Goal: Task Accomplishment & Management: Manage account settings

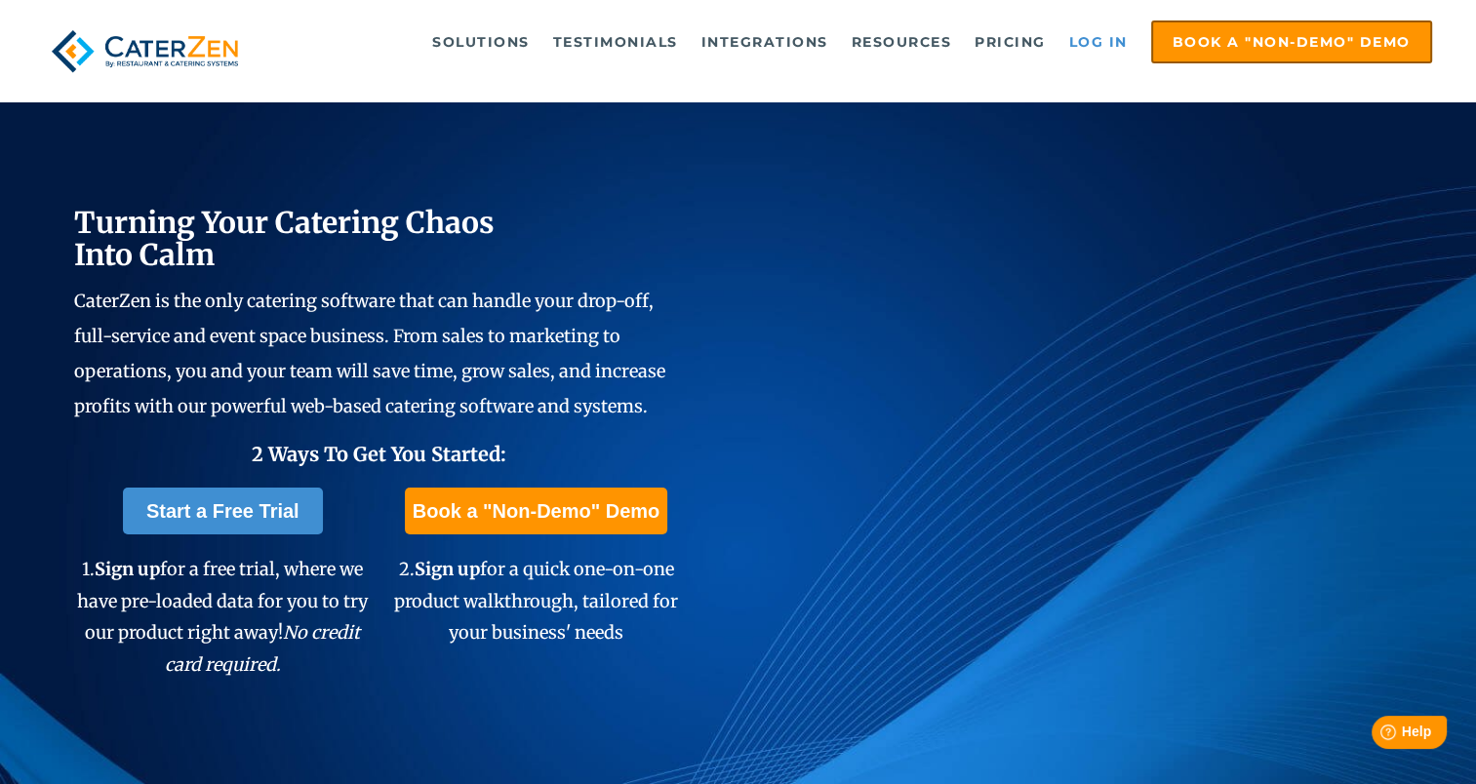
click at [1100, 39] on link "Log in" at bounding box center [1098, 41] width 78 height 39
click at [1096, 42] on link "Log in" at bounding box center [1098, 41] width 78 height 39
click at [1108, 44] on link "Log in" at bounding box center [1098, 41] width 78 height 39
click at [1096, 40] on link "Log in" at bounding box center [1098, 41] width 78 height 39
